Goal: Task Accomplishment & Management: Manage account settings

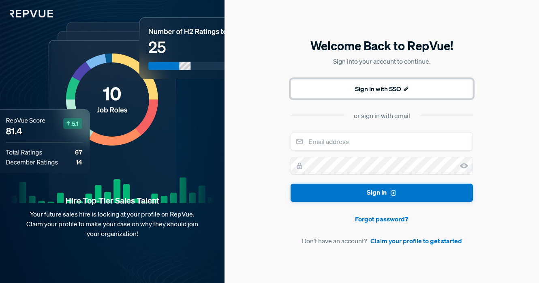
click at [369, 87] on button "Sign In with SSO" at bounding box center [381, 88] width 182 height 19
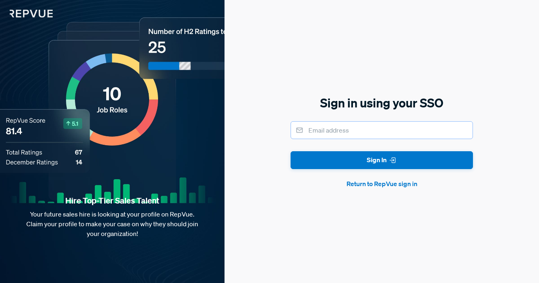
click at [363, 129] on input "email" at bounding box center [381, 130] width 182 height 18
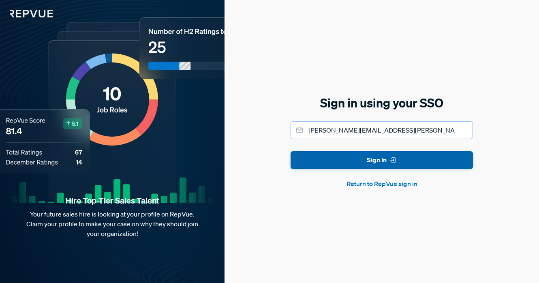
type input "[PERSON_NAME][EMAIL_ADDRESS][PERSON_NAME][DOMAIN_NAME]"
click at [367, 159] on button "Sign In" at bounding box center [381, 160] width 182 height 18
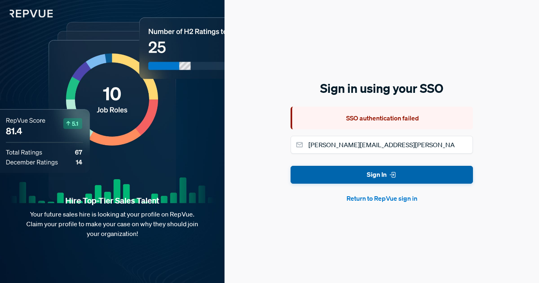
click at [364, 174] on button "Sign In" at bounding box center [381, 175] width 182 height 18
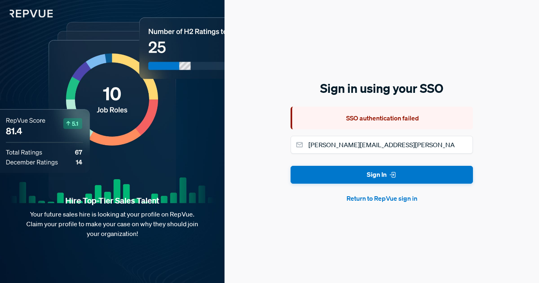
click at [384, 201] on button "Return to RepVue sign in" at bounding box center [381, 198] width 182 height 10
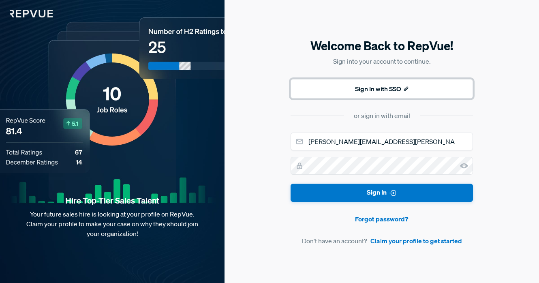
click at [374, 89] on button "Sign In with SSO" at bounding box center [381, 88] width 182 height 19
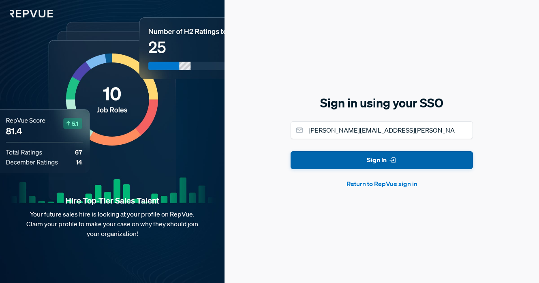
click at [384, 157] on button "Sign In" at bounding box center [381, 160] width 182 height 18
